Goal: Information Seeking & Learning: Learn about a topic

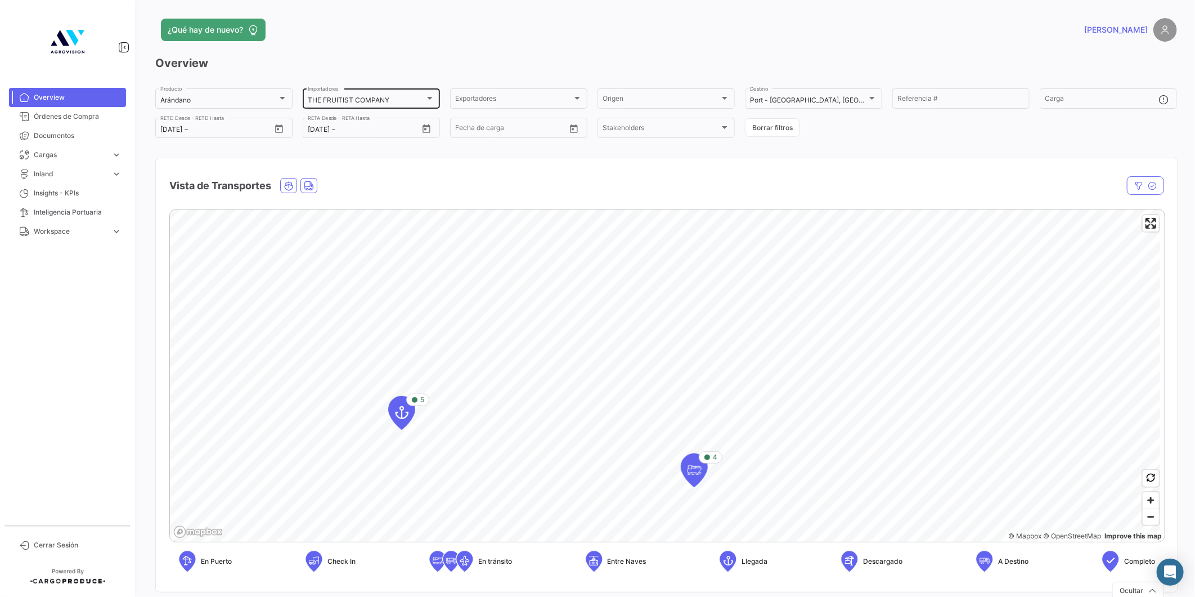
click at [342, 96] on mat-select-trigger "THE FRUITIST COMPANY" at bounding box center [349, 100] width 82 height 8
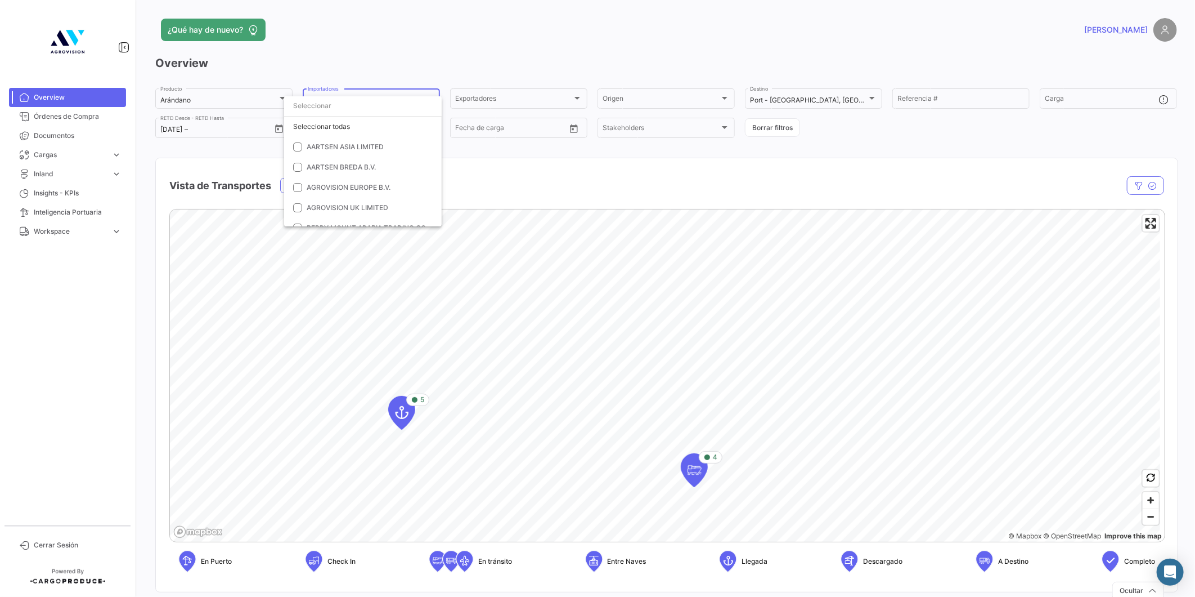
scroll to position [460, 0]
click at [297, 187] on mat-pseudo-checkbox at bounding box center [297, 189] width 9 height 9
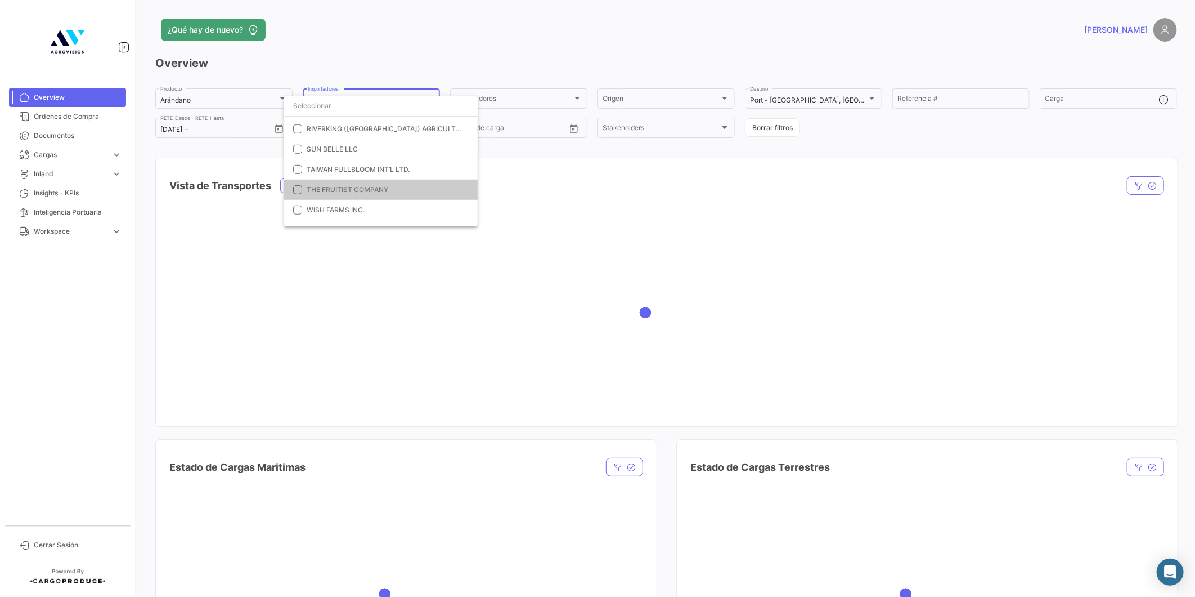
click at [777, 99] on div at bounding box center [597, 298] width 1195 height 597
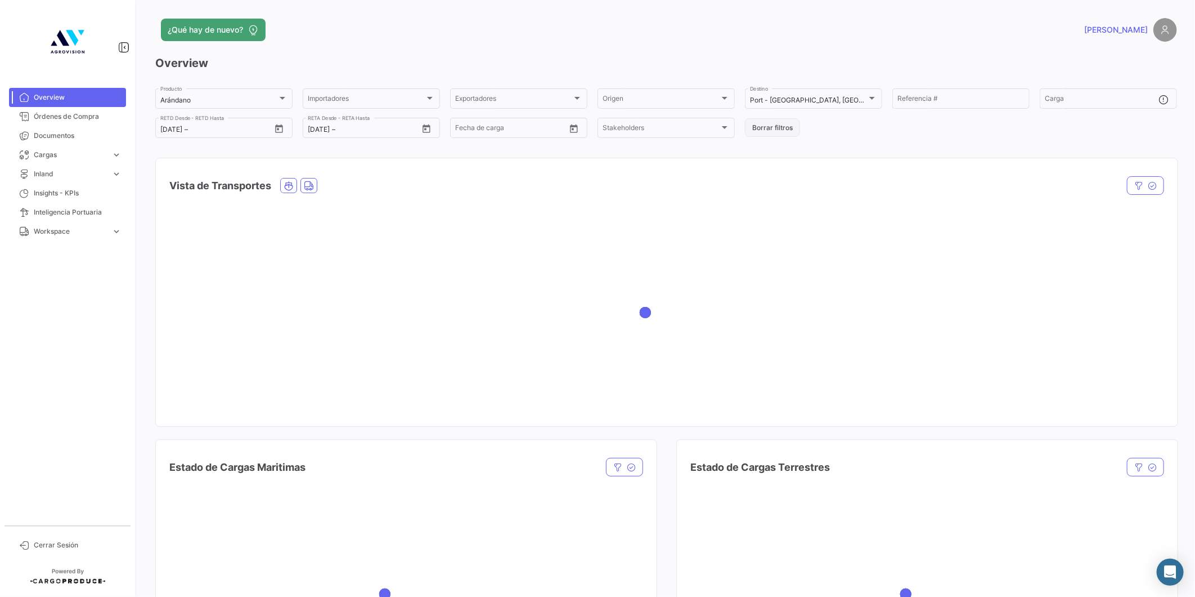
click at [775, 127] on button "Borrar filtros" at bounding box center [772, 127] width 55 height 19
click at [280, 100] on div at bounding box center [282, 97] width 10 height 9
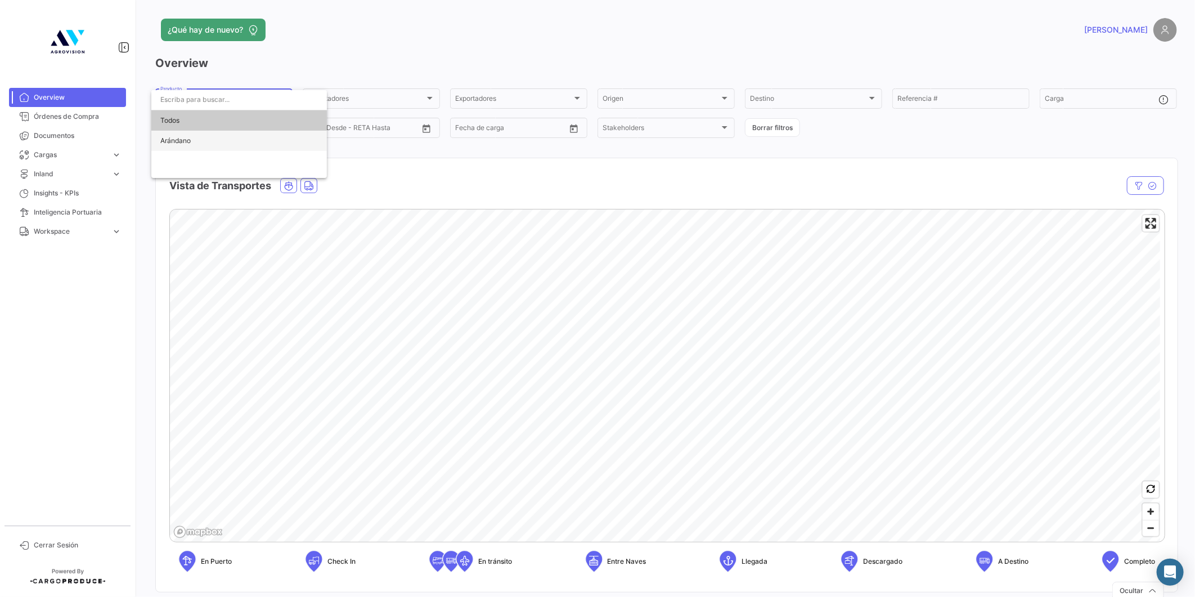
click at [234, 139] on span "Arándano" at bounding box center [239, 141] width 158 height 20
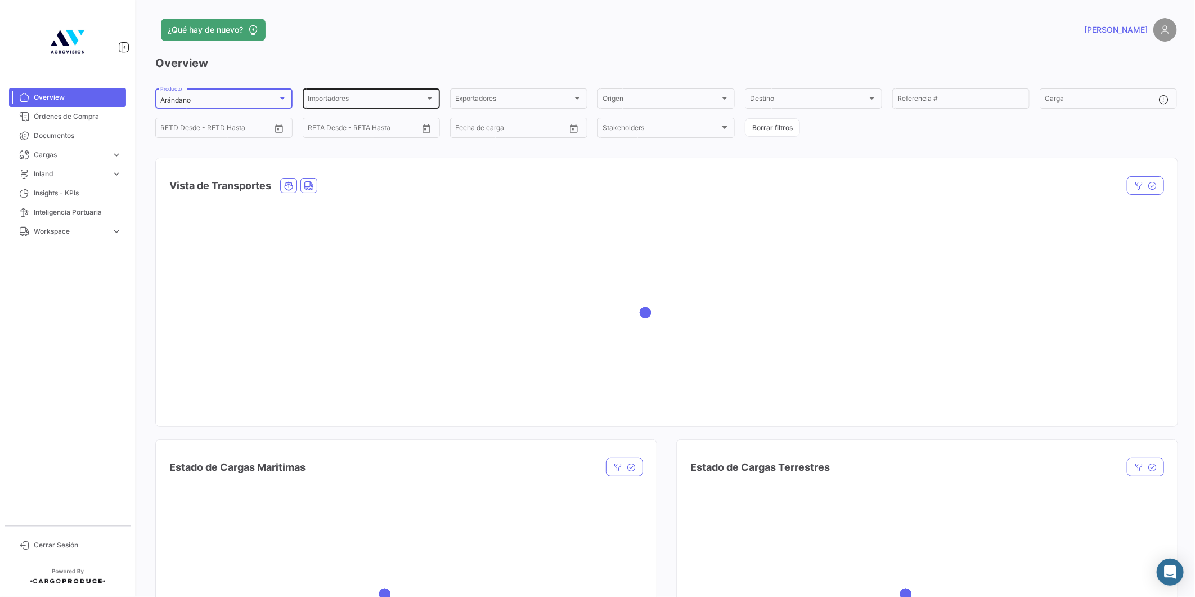
click at [380, 93] on div "Importadores Importadores" at bounding box center [371, 98] width 127 height 22
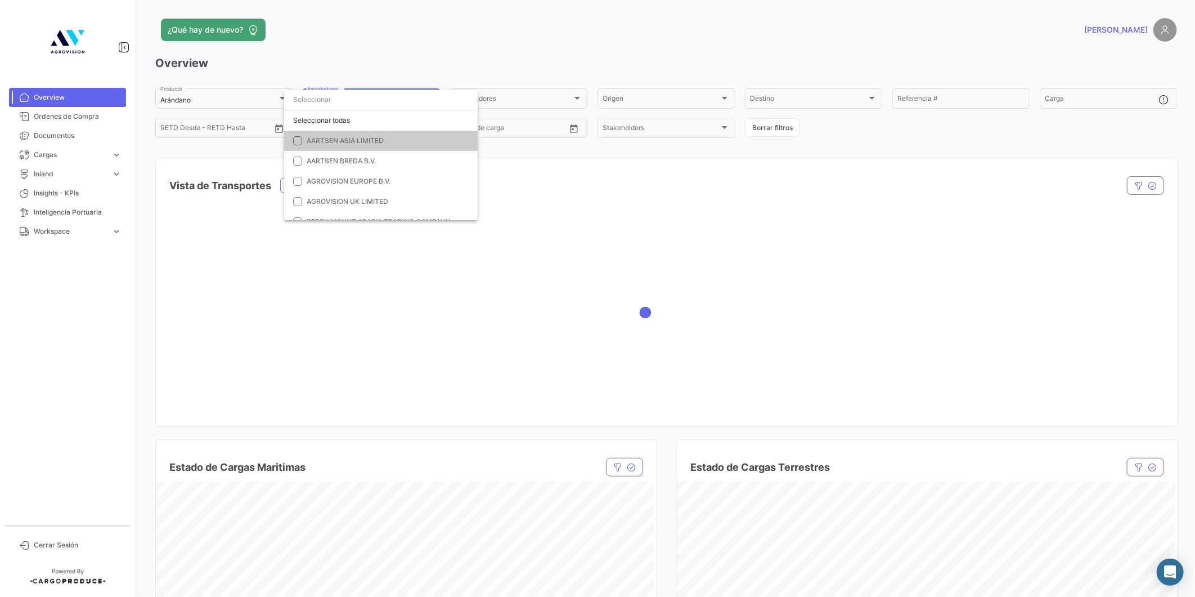
click at [299, 140] on mat-pseudo-checkbox at bounding box center [297, 140] width 9 height 9
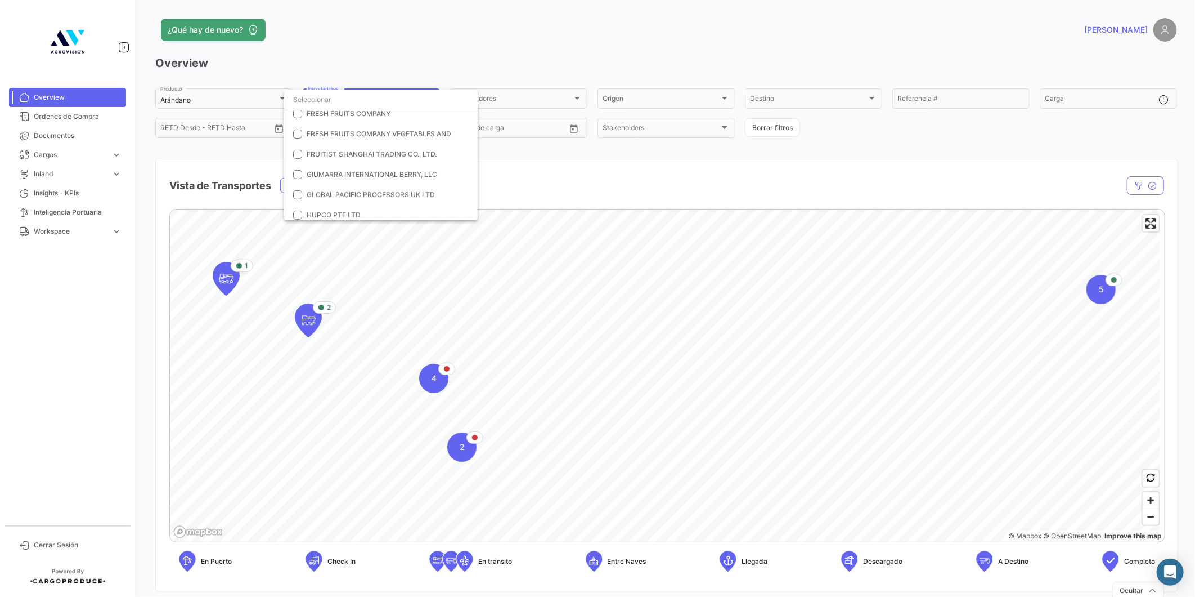
scroll to position [275, 0]
click at [302, 128] on mat-option "FRUITIST SHANGHAI TRADING CO., LTD." at bounding box center [381, 129] width 194 height 20
click at [297, 142] on mat-pseudo-checkbox at bounding box center [297, 141] width 9 height 9
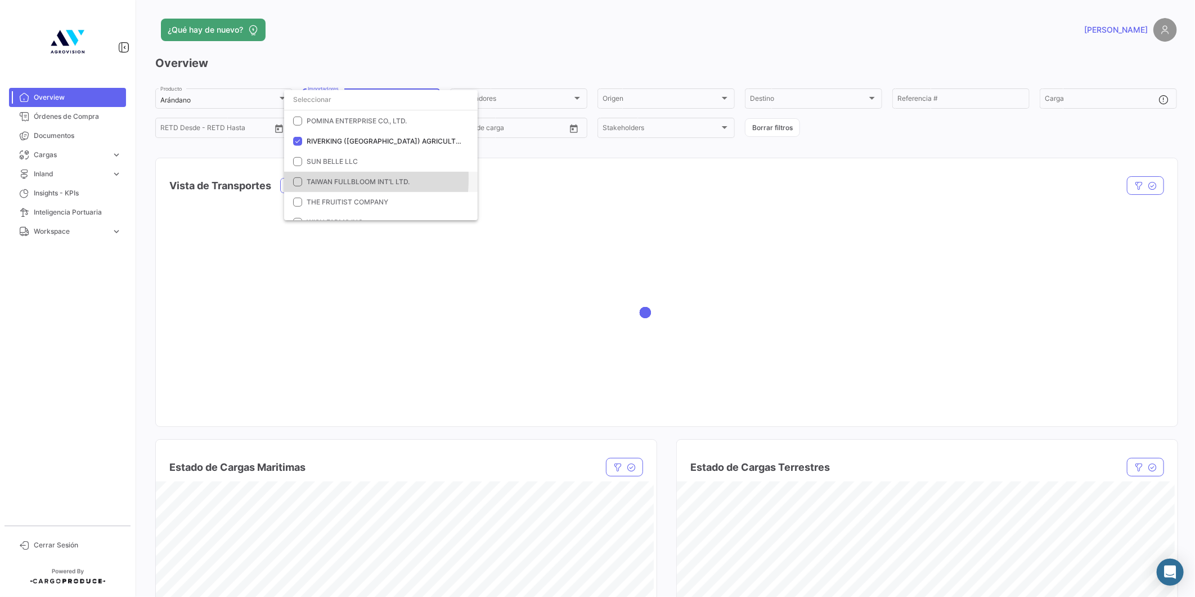
click at [299, 178] on mat-pseudo-checkbox at bounding box center [297, 181] width 9 height 9
click at [299, 120] on mat-pseudo-checkbox at bounding box center [297, 121] width 9 height 9
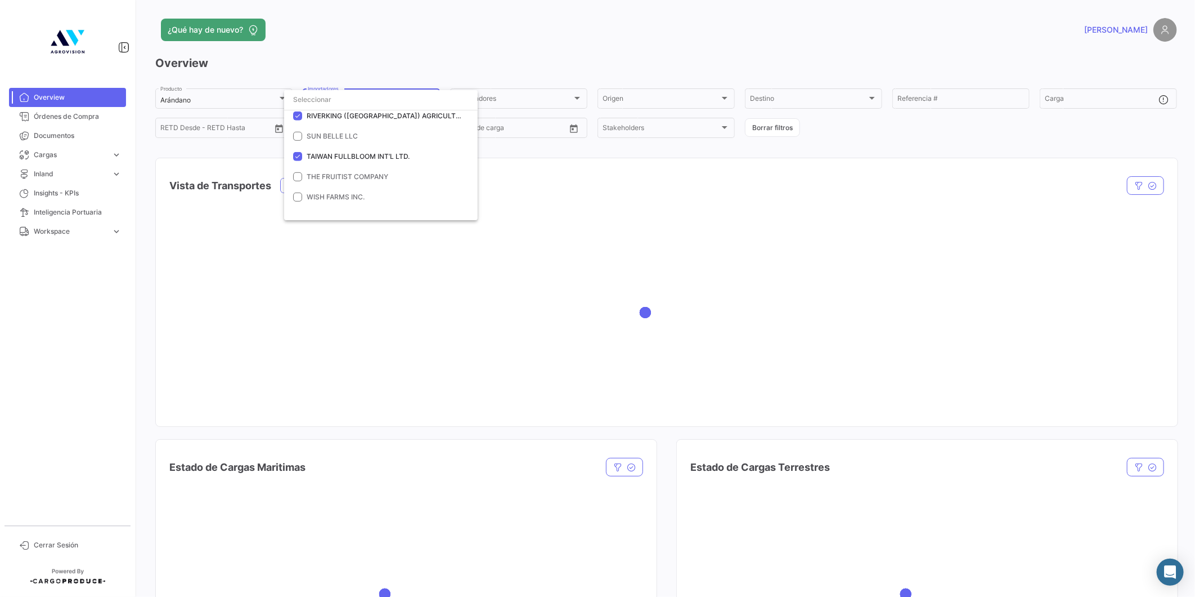
scroll to position [460, 0]
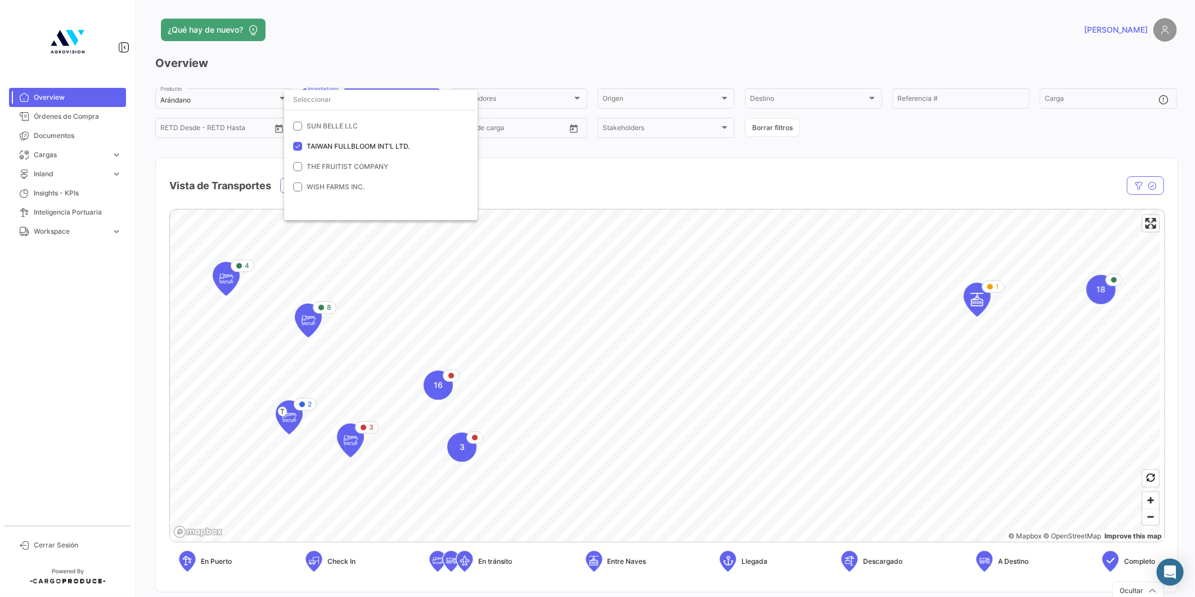
drag, startPoint x: 799, startPoint y: 324, endPoint x: 737, endPoint y: 322, distance: 61.9
click at [737, 322] on div at bounding box center [597, 298] width 1195 height 597
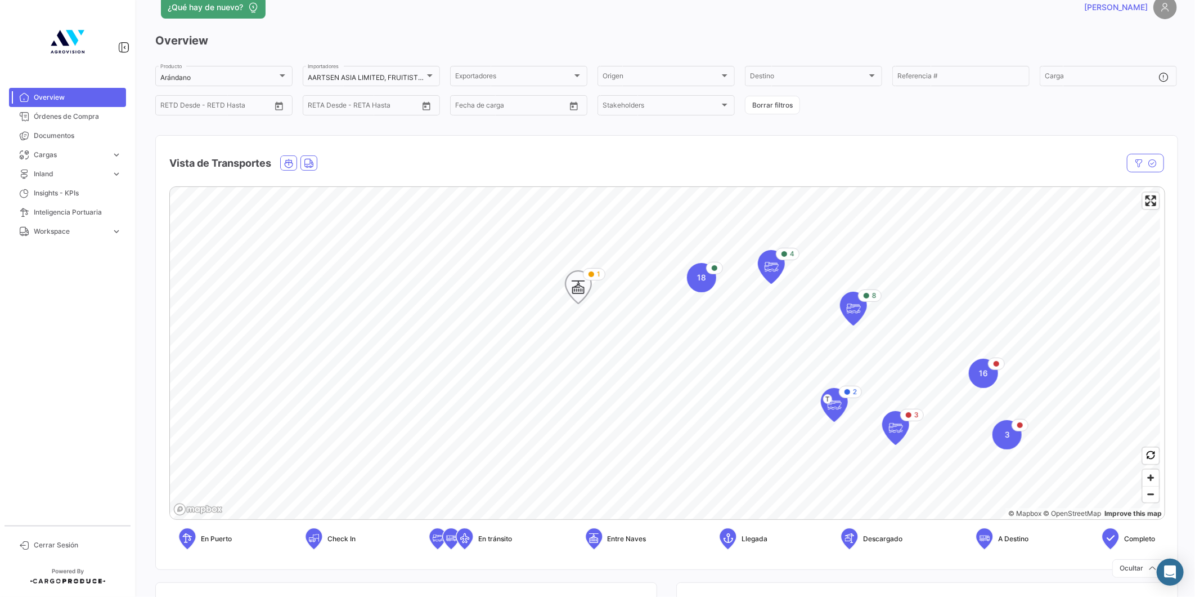
scroll to position [0, 0]
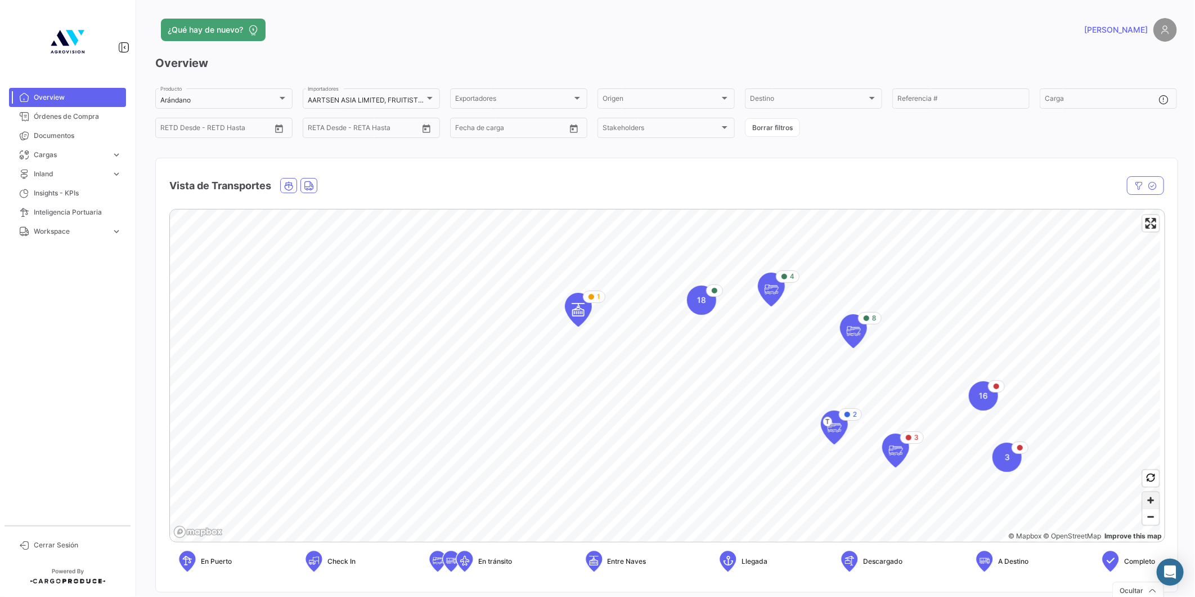
click at [1149, 494] on span "Zoom in" at bounding box center [1151, 500] width 16 height 16
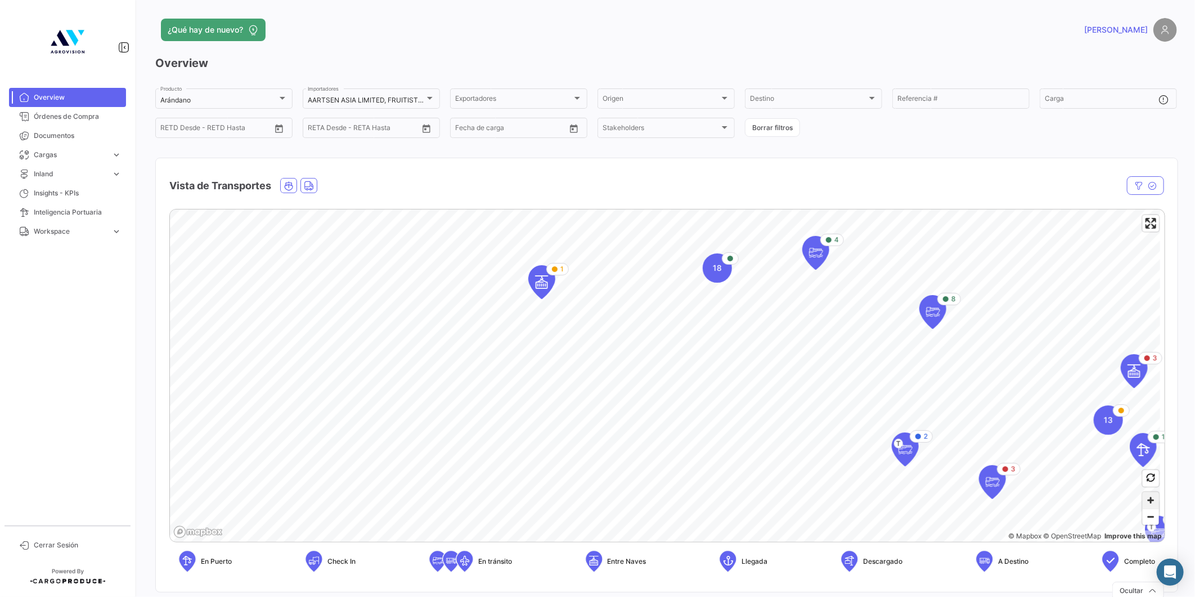
click at [1149, 494] on span "Zoom in" at bounding box center [1151, 500] width 16 height 16
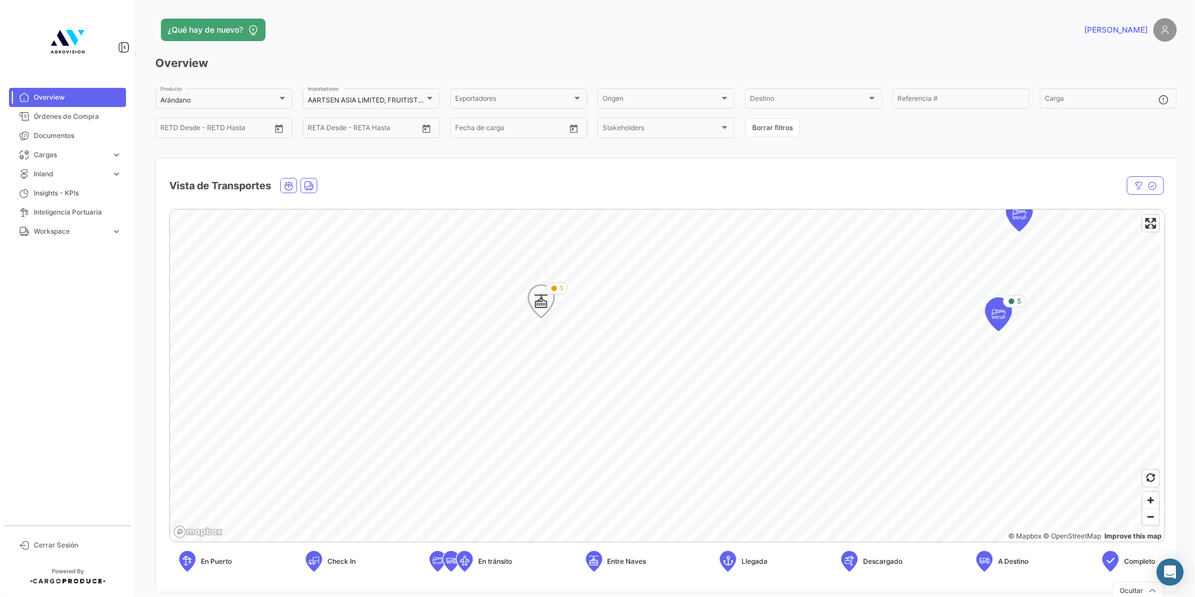
click at [543, 301] on icon "Map marker" at bounding box center [542, 301] width 16 height 24
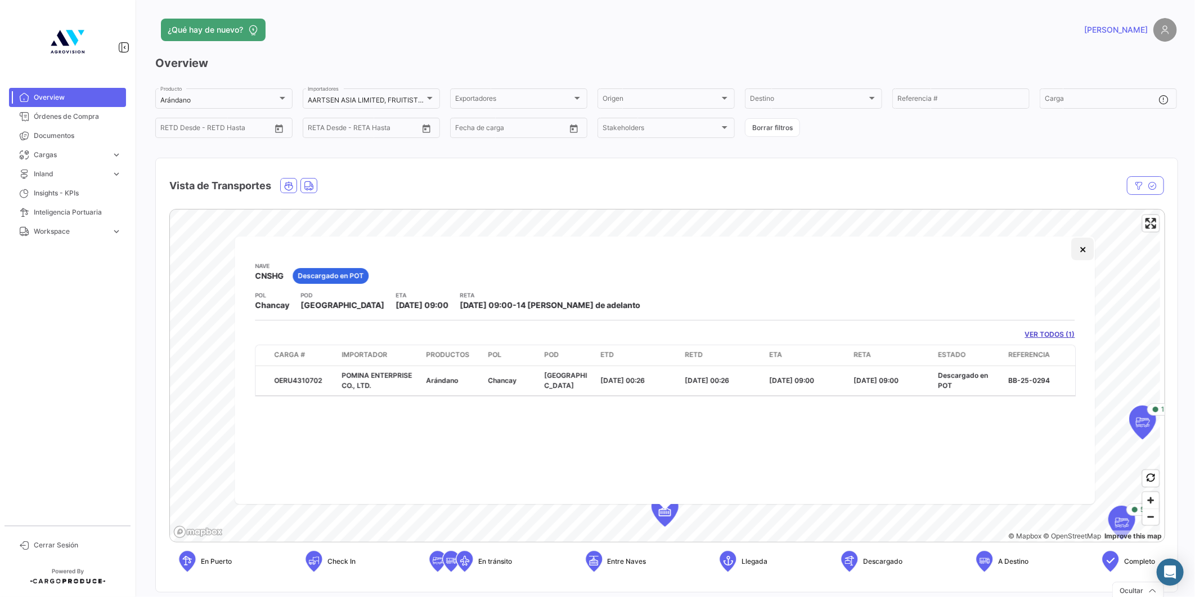
click at [1082, 249] on button "×" at bounding box center [1083, 249] width 23 height 23
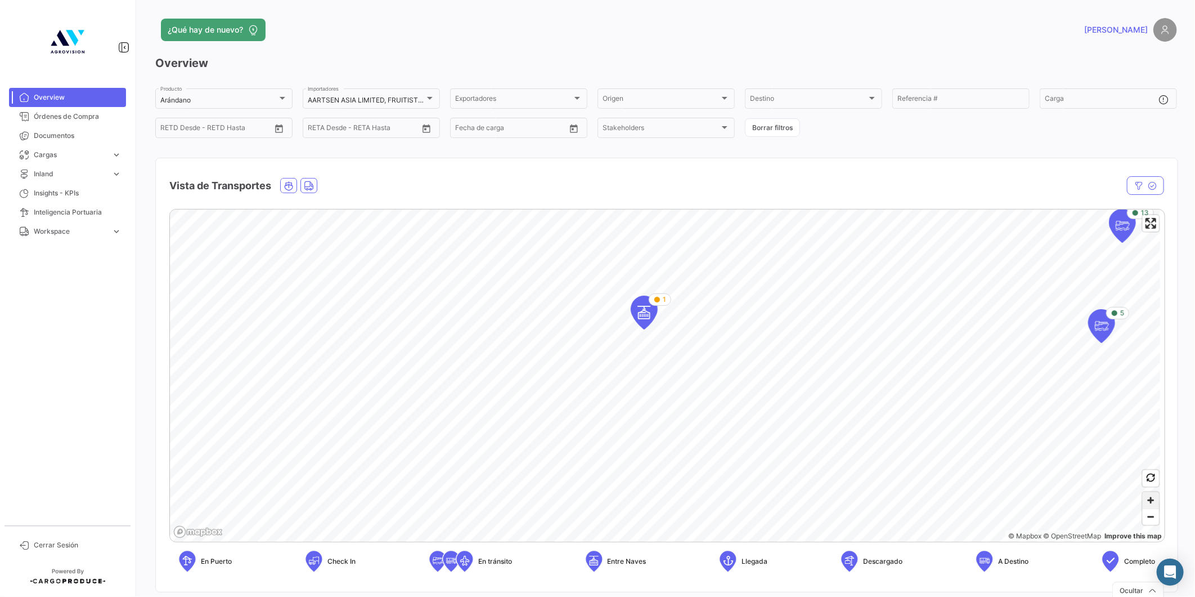
click at [1145, 502] on span "Zoom in" at bounding box center [1151, 500] width 16 height 16
click at [598, 317] on icon "Map marker" at bounding box center [597, 314] width 16 height 24
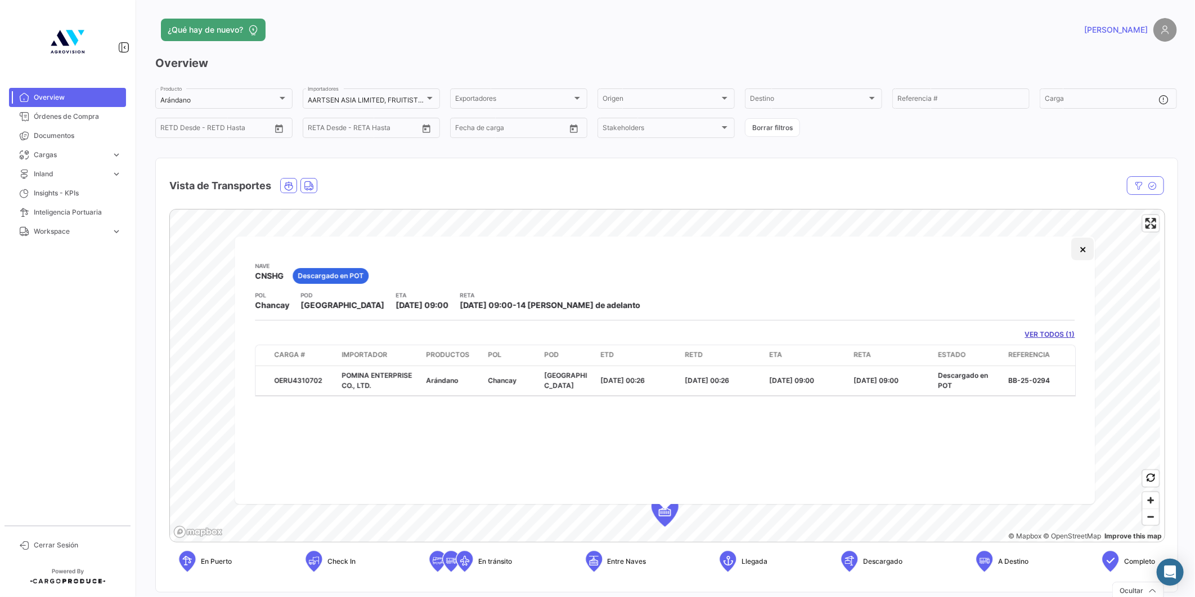
click at [1085, 249] on button "×" at bounding box center [1083, 249] width 23 height 23
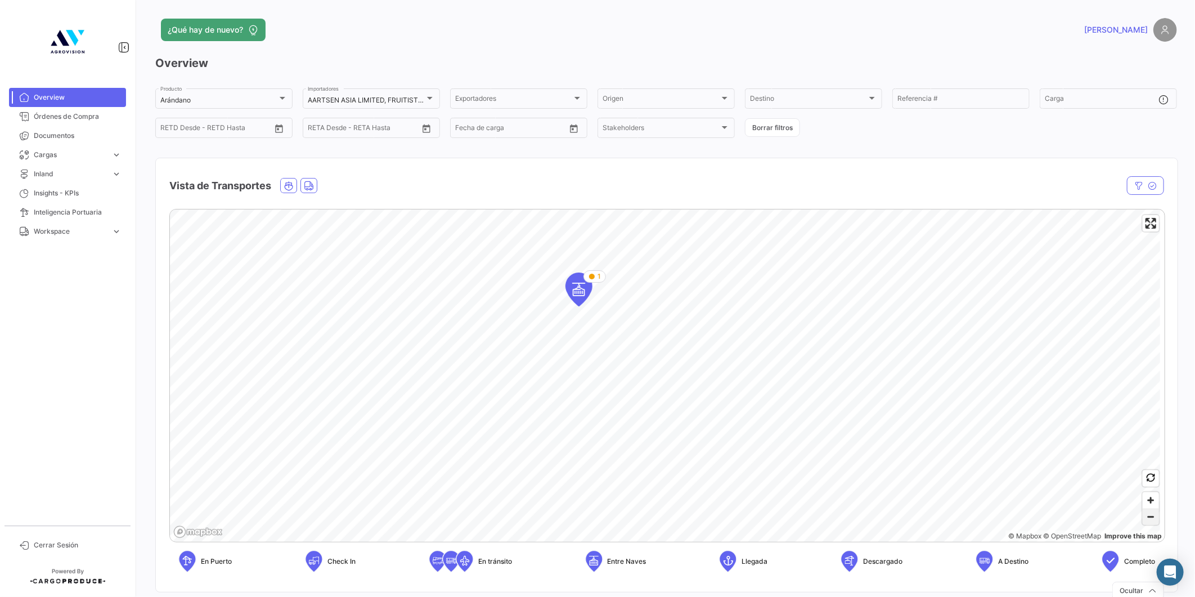
click at [1147, 516] on span "Zoom out" at bounding box center [1151, 517] width 16 height 16
